Goal: Information Seeking & Learning: Learn about a topic

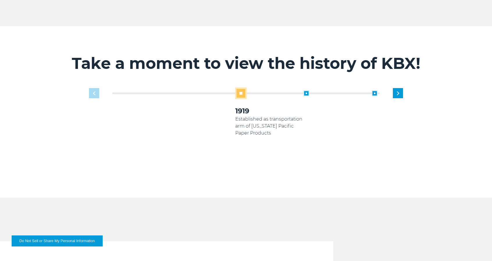
scroll to position [366, 0]
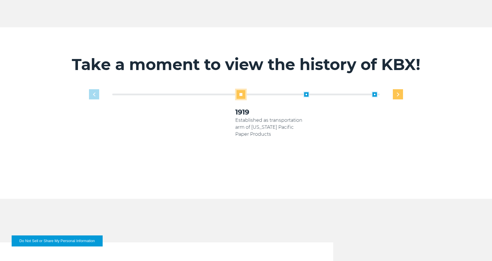
click at [402, 89] on div "Next slide" at bounding box center [398, 94] width 10 height 10
click at [98, 89] on div "Previous slide" at bounding box center [94, 94] width 10 height 10
click at [95, 89] on div "1919 Established as transportation arm of [US_STATE] Pacific Paper Products 200…" at bounding box center [246, 135] width 320 height 93
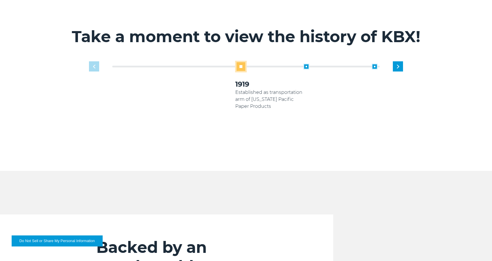
scroll to position [390, 0]
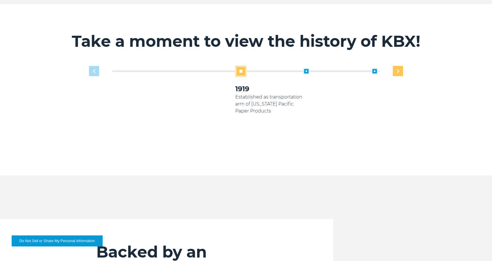
click at [399, 69] on div "Next slide" at bounding box center [398, 71] width 10 height 10
click at [399, 67] on div "Next slide" at bounding box center [398, 71] width 10 height 10
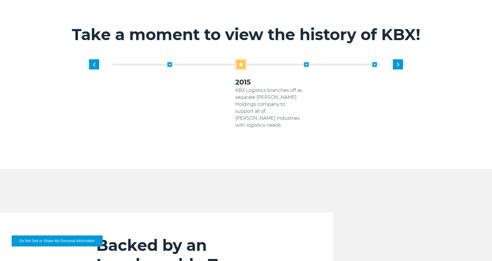
scroll to position [397, 0]
click at [401, 59] on div "Next slide" at bounding box center [398, 64] width 10 height 10
click at [95, 51] on div "Take a moment to view the history of KBX! 1919 Established as transportation ar…" at bounding box center [246, 83] width 358 height 172
click at [96, 59] on div "Previous slide" at bounding box center [94, 64] width 10 height 10
click at [399, 62] on img "Next slide" at bounding box center [398, 64] width 2 height 4
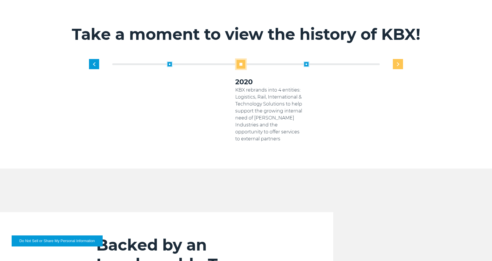
click at [395, 59] on div "Next slide" at bounding box center [398, 64] width 10 height 10
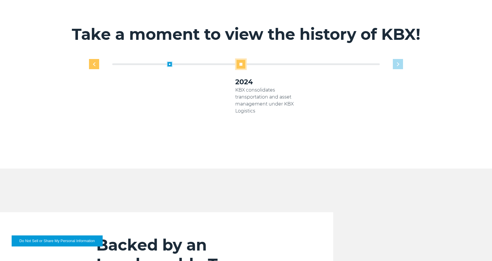
click at [94, 62] on img "Previous slide" at bounding box center [94, 64] width 2 height 4
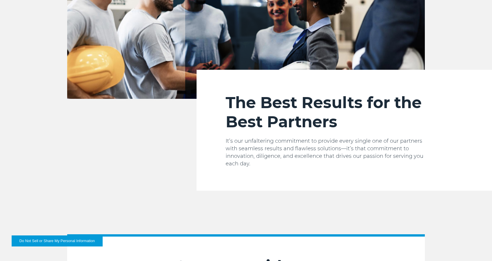
scroll to position [803, 0]
